Goal: Information Seeking & Learning: Learn about a topic

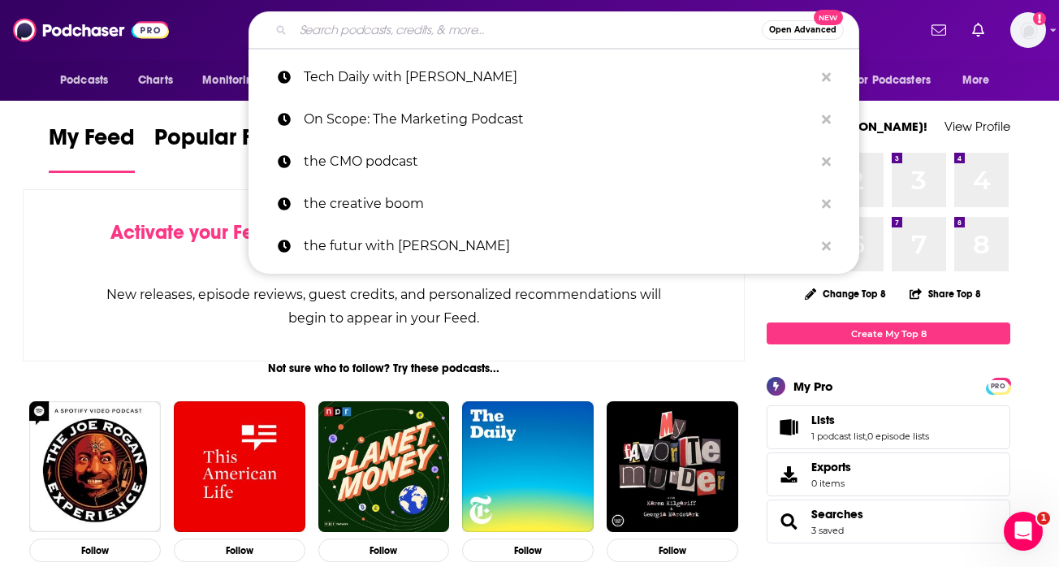
click at [404, 36] on input "Search podcasts, credits, & more..." at bounding box center [527, 30] width 468 height 26
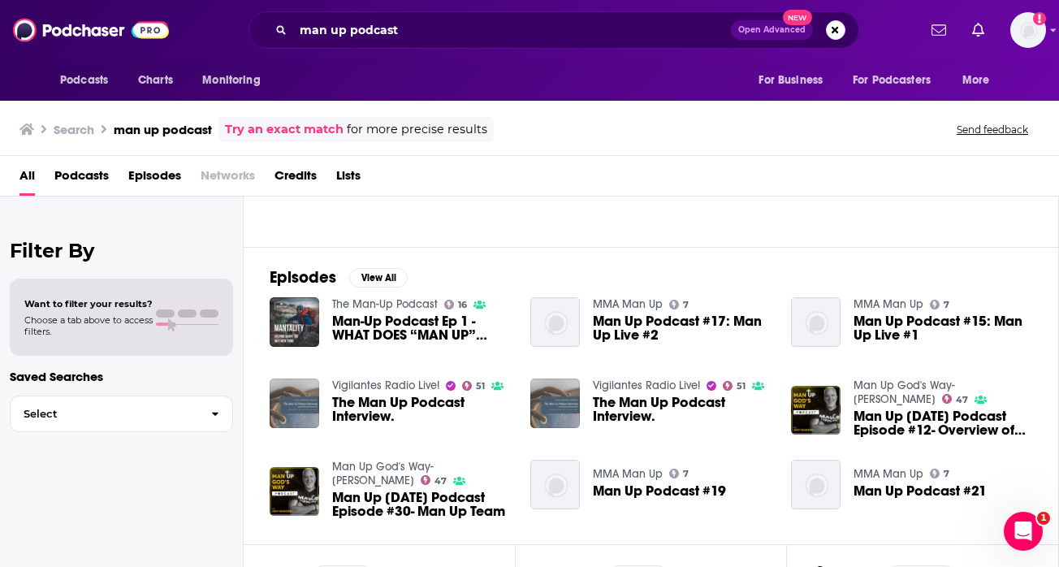
scroll to position [170, 0]
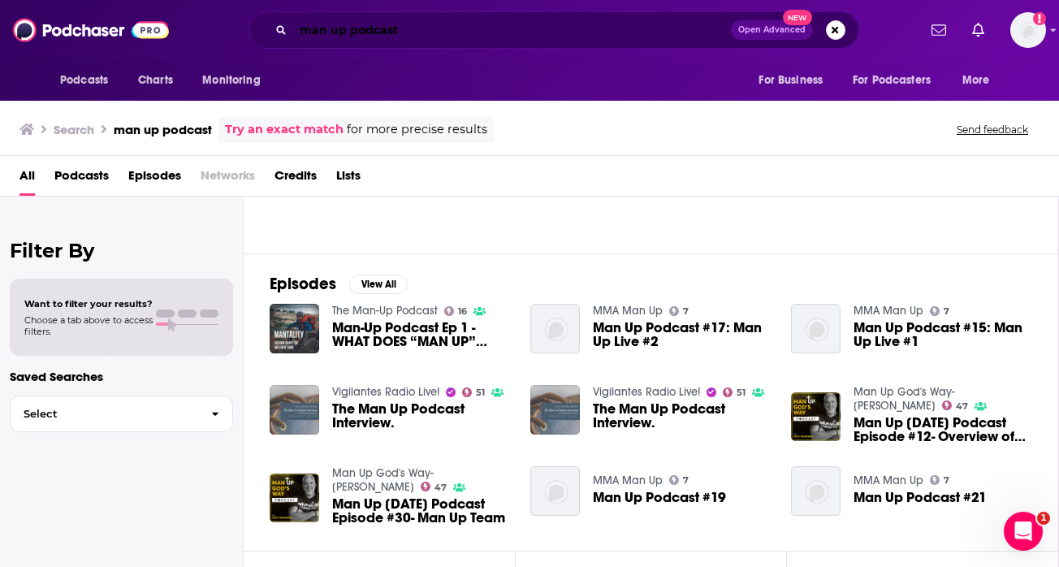
click at [392, 29] on input "man up podcast" at bounding box center [512, 30] width 438 height 26
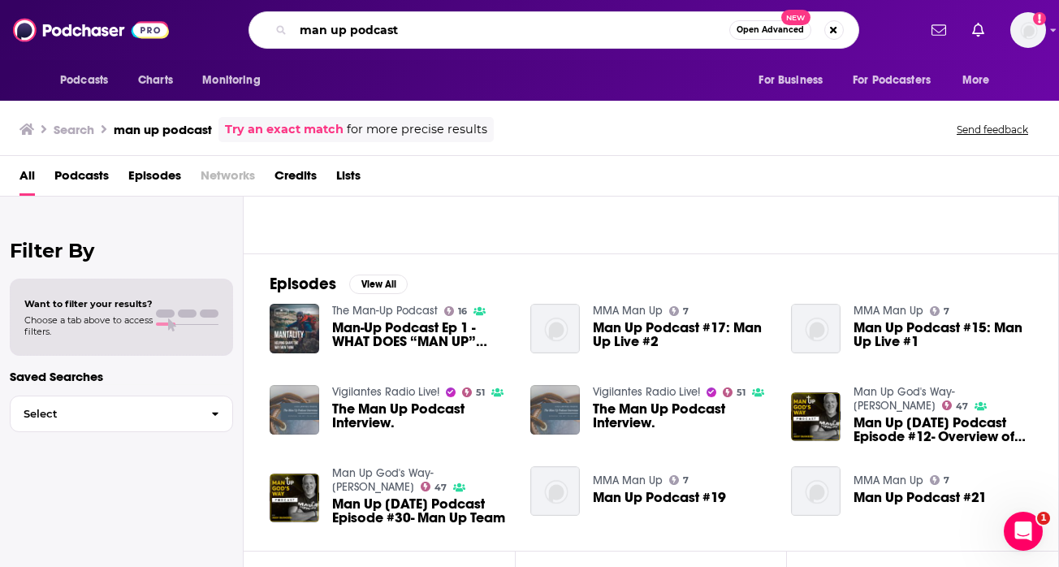
type input "b"
type input "nurse [PERSON_NAME]'s insights"
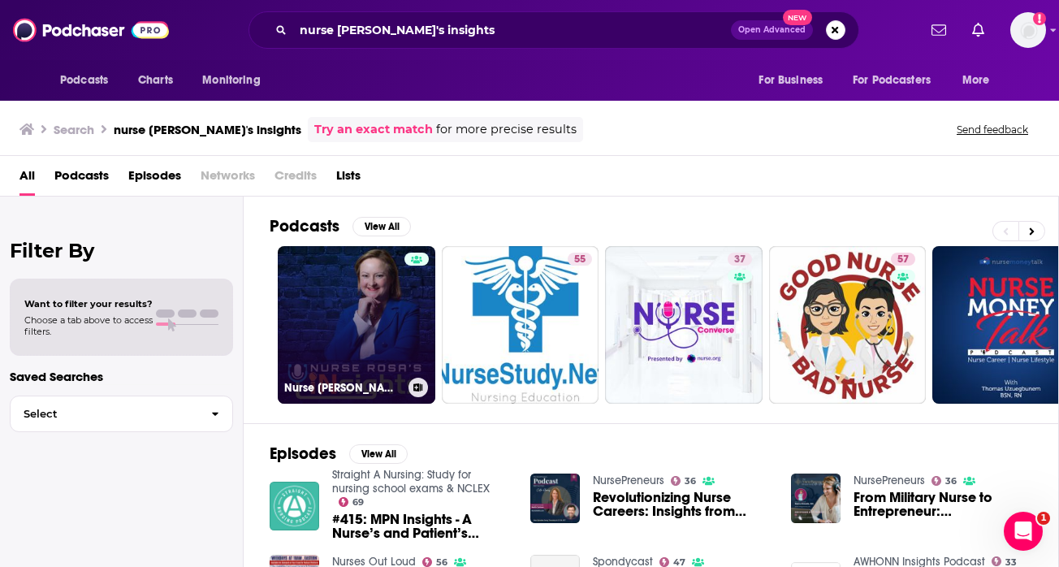
click at [330, 307] on link "Nurse [PERSON_NAME]'s INsights" at bounding box center [357, 325] width 158 height 158
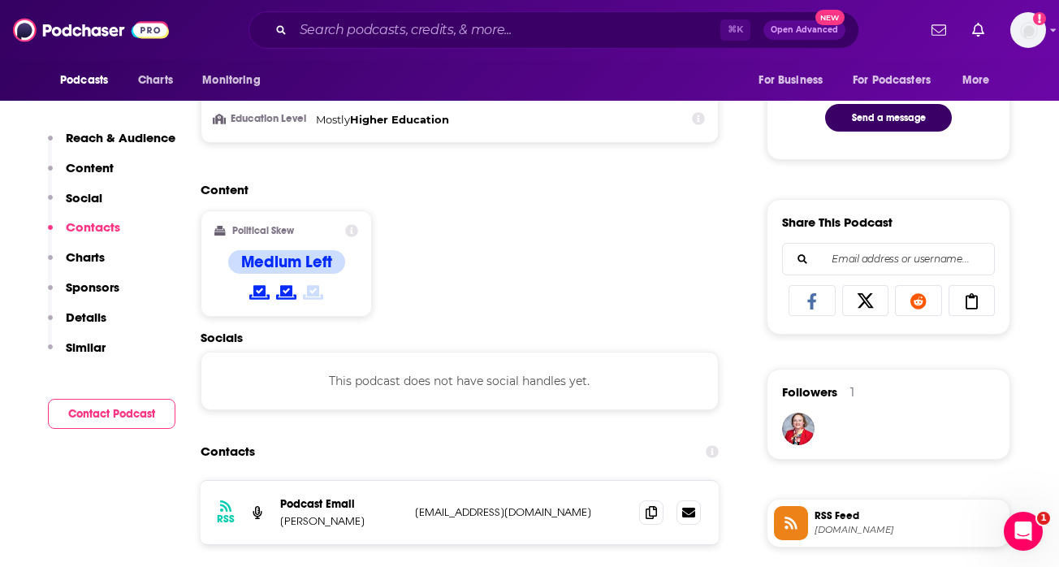
scroll to position [880, 0]
